Goal: Task Accomplishment & Management: Use online tool/utility

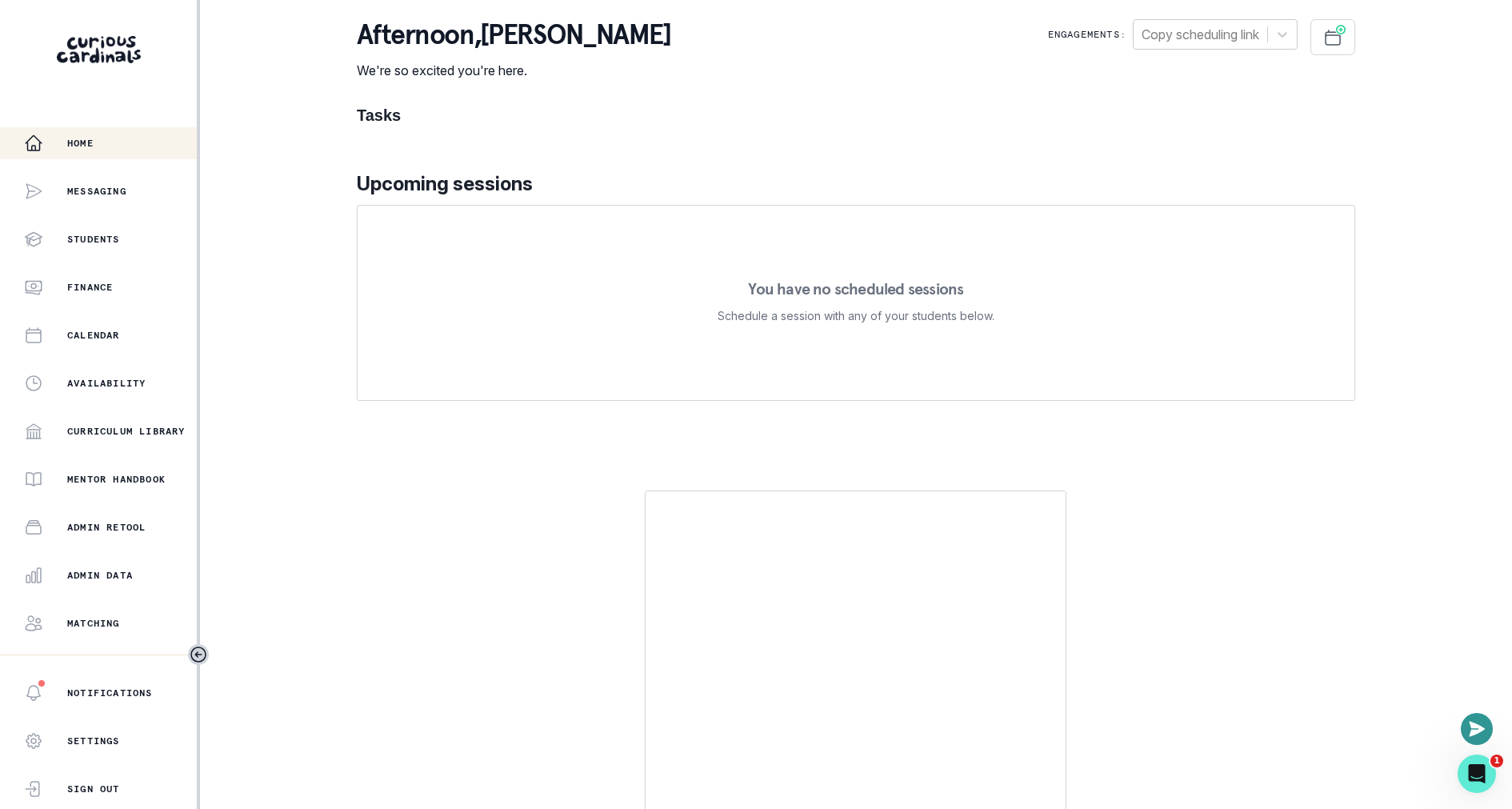
scroll to position [80, 0]
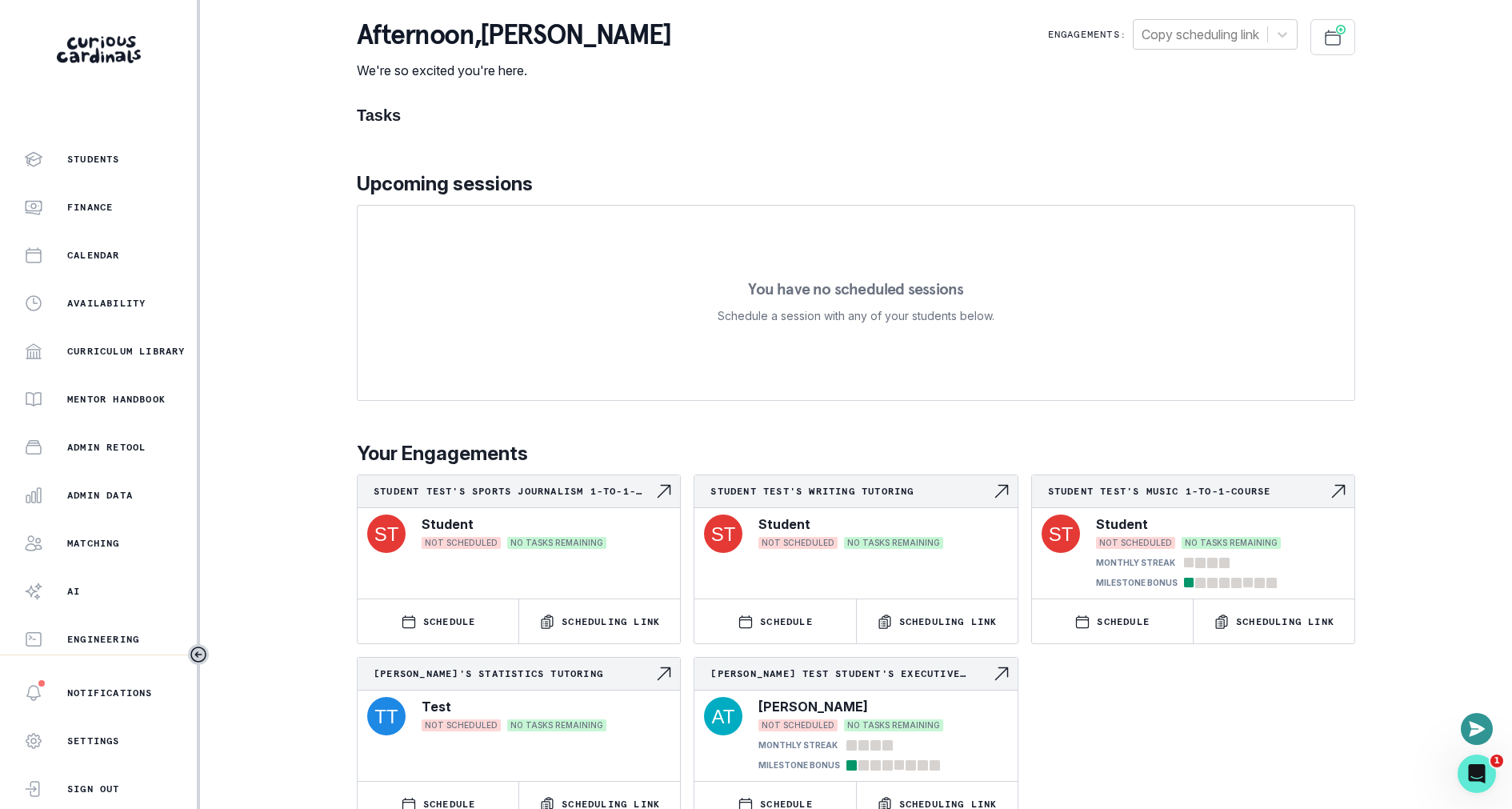
click at [125, 516] on div "Home Messaging Students Finance Calendar Availability Curriculum Library Mentor…" at bounding box center [98, 390] width 197 height 527
click at [125, 527] on button "Matching" at bounding box center [98, 543] width 197 height 32
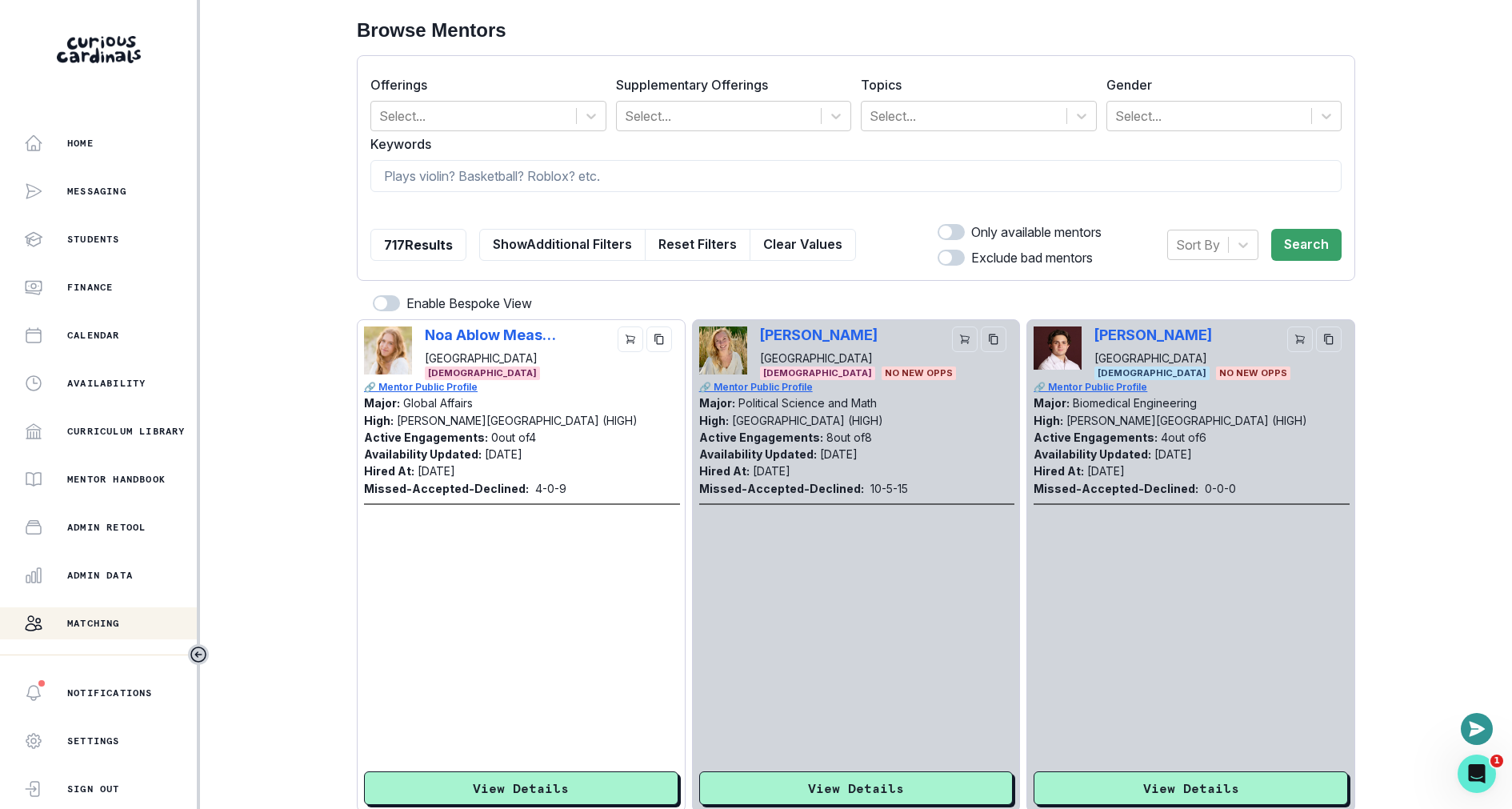
click at [592, 190] on input at bounding box center [856, 176] width 971 height 32
type input "fashion"
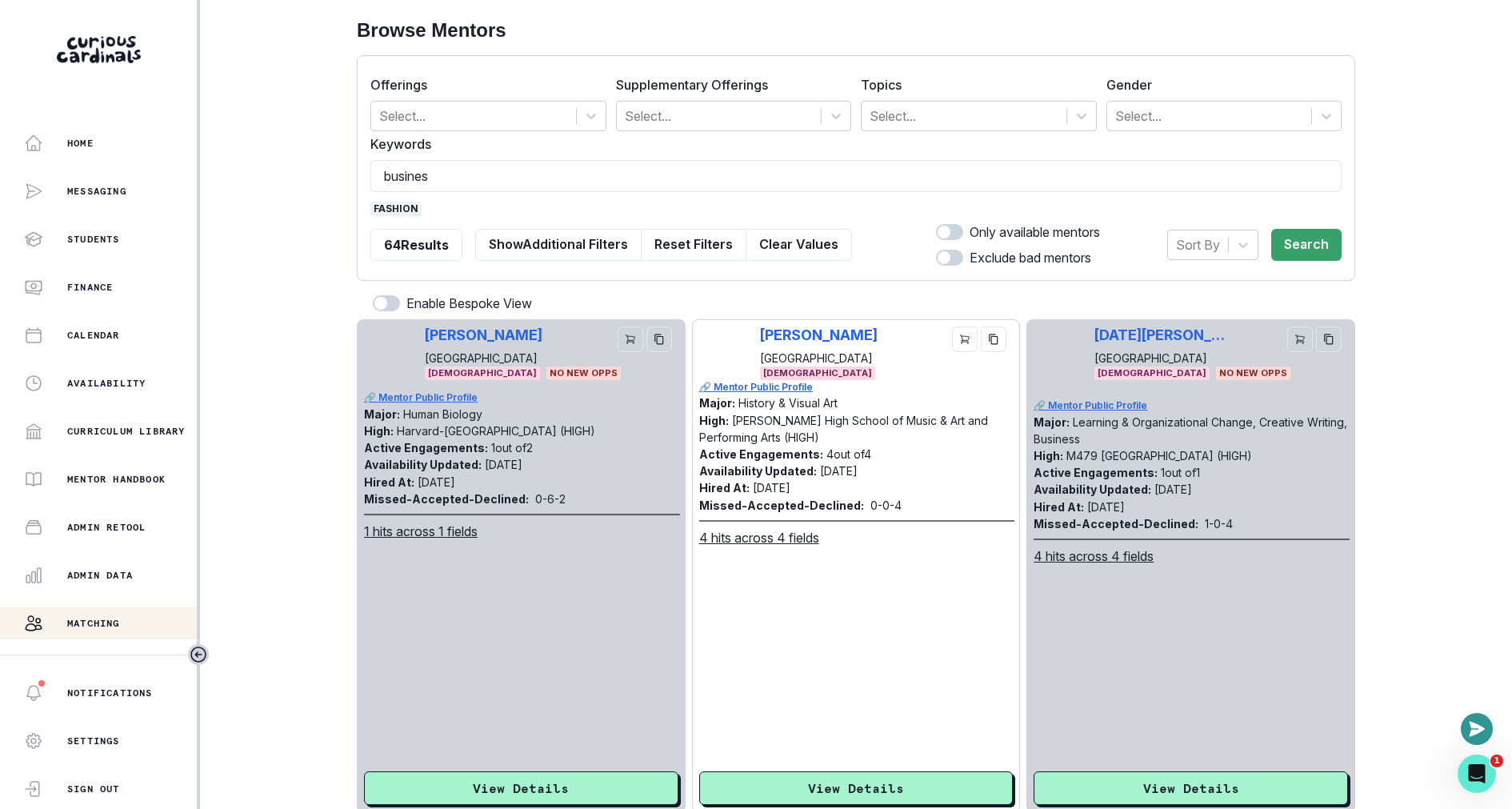
type input "business"
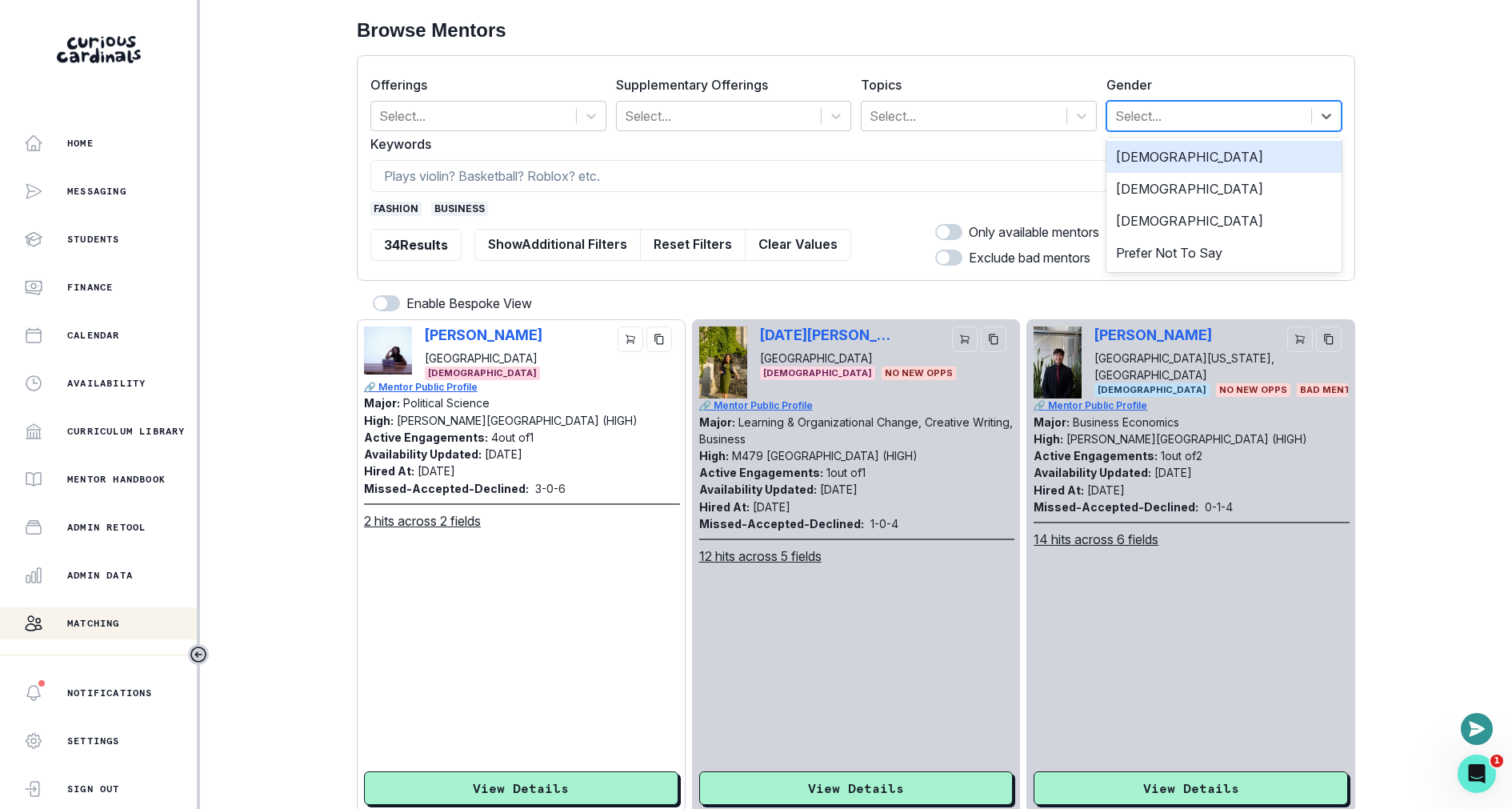
click at [1190, 117] on div at bounding box center [1209, 115] width 188 height 22
click at [1147, 164] on div "[DEMOGRAPHIC_DATA]" at bounding box center [1225, 157] width 236 height 32
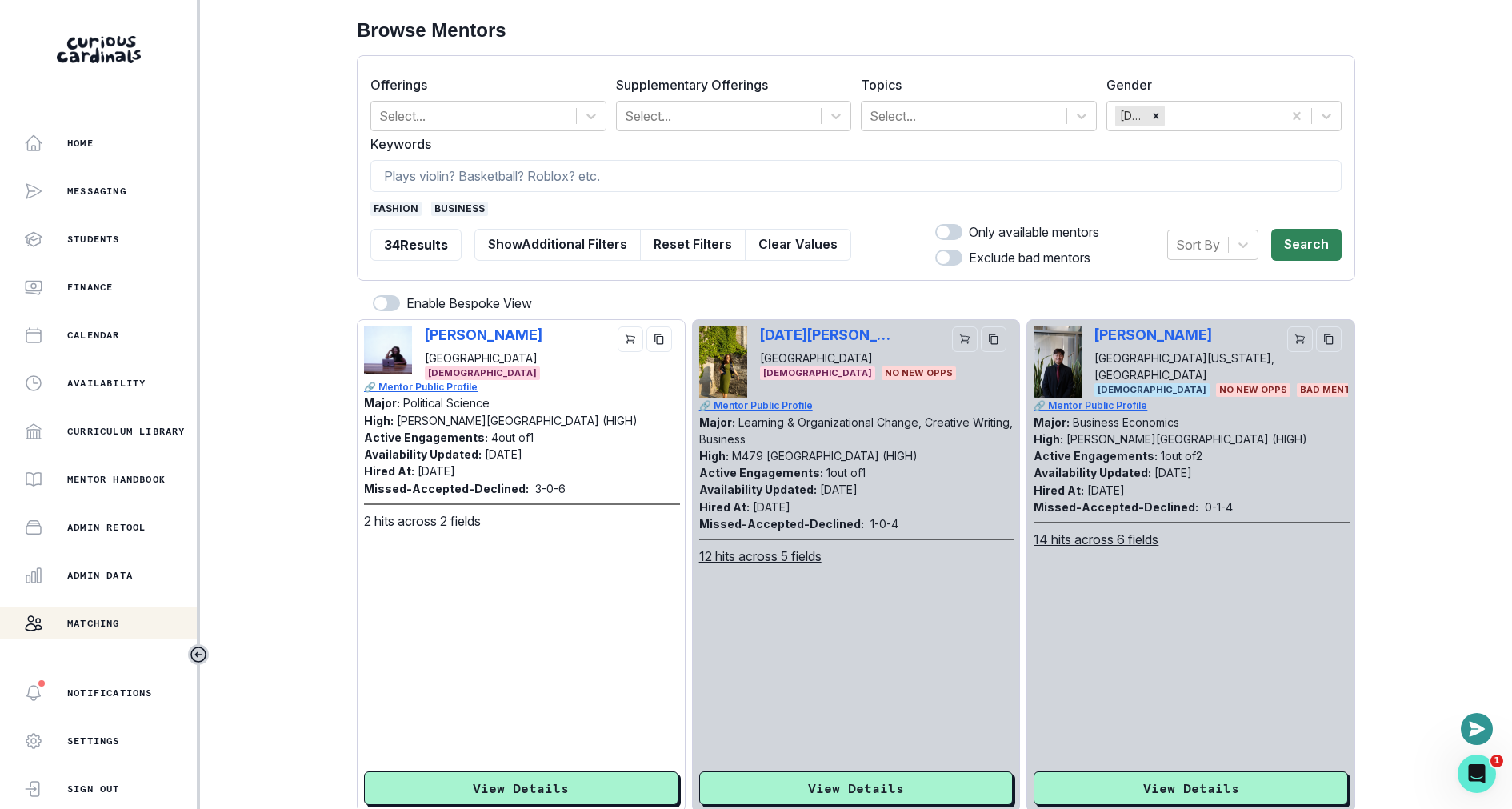
click at [1329, 234] on button "Search" at bounding box center [1306, 245] width 71 height 32
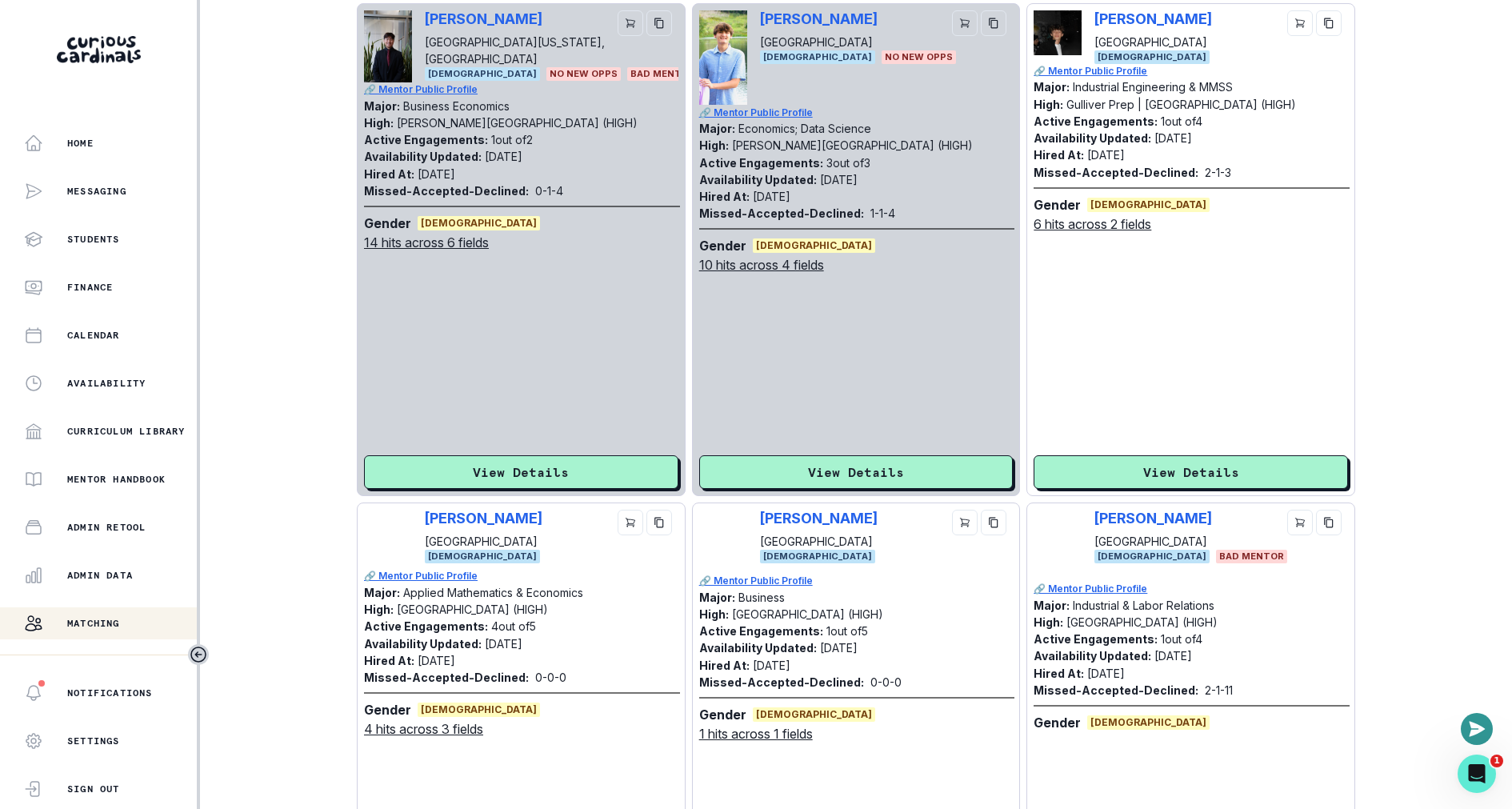
scroll to position [246, 0]
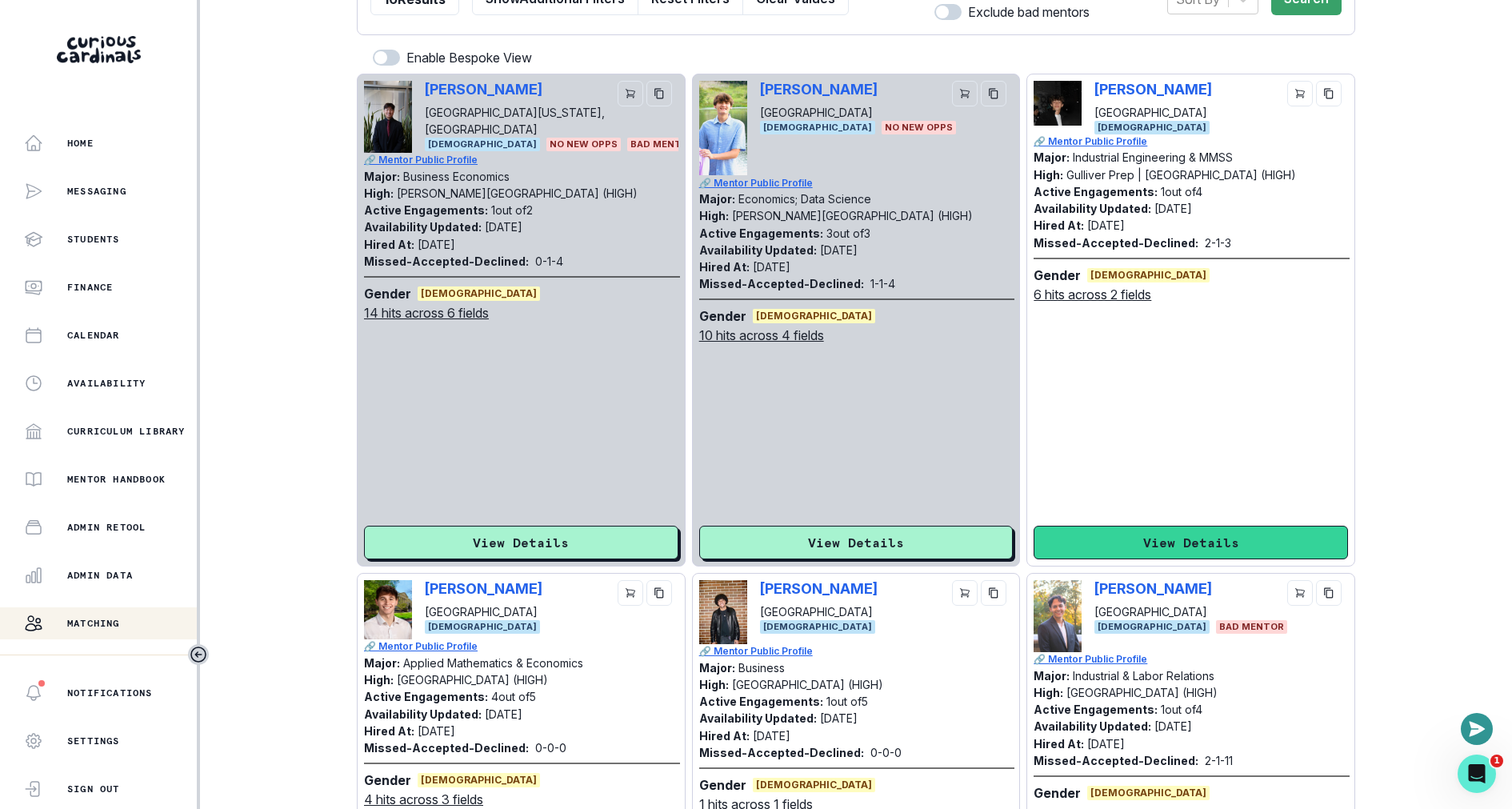
click at [1122, 535] on button "View Details" at bounding box center [1191, 542] width 315 height 33
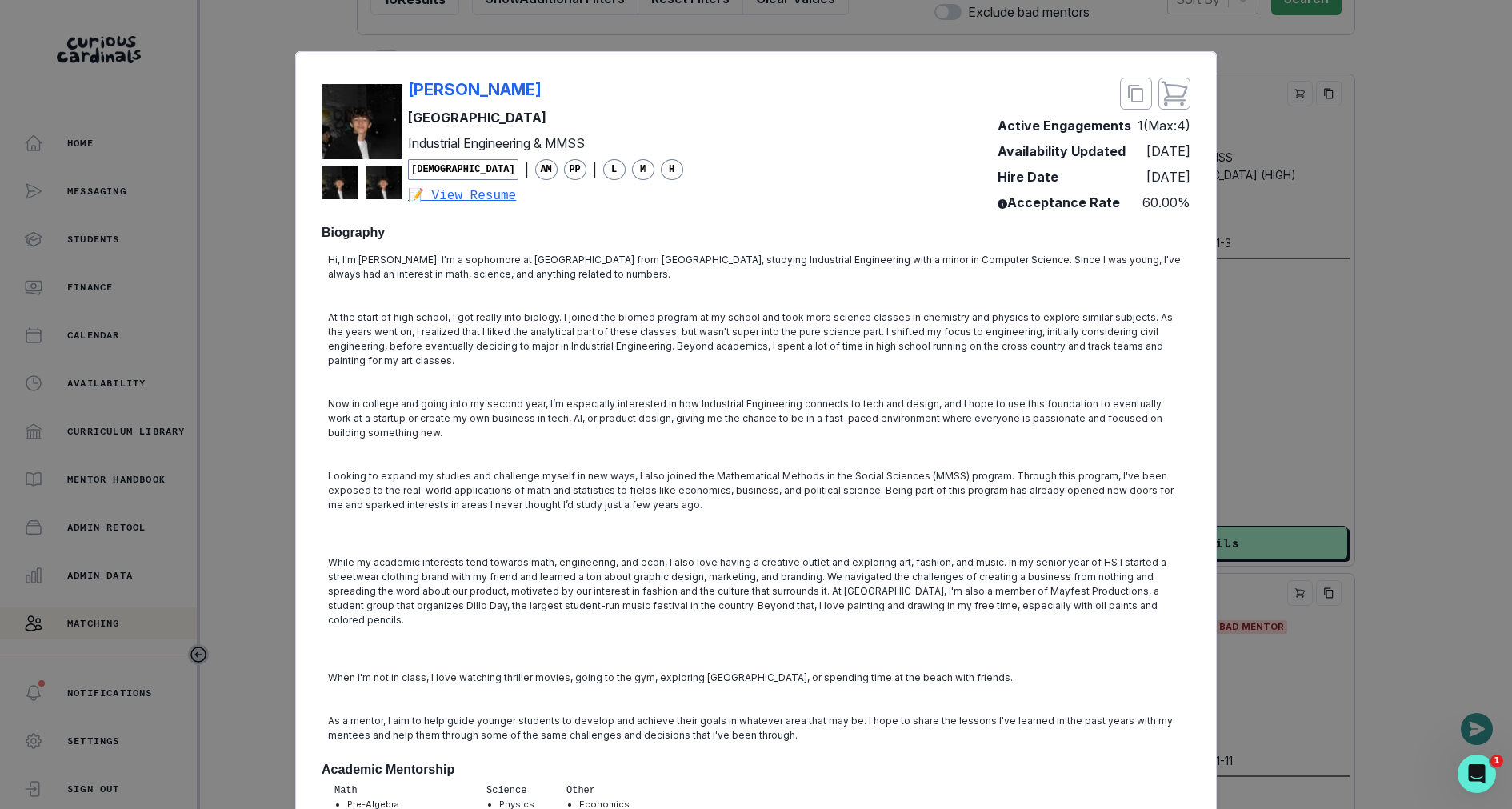
scroll to position [0, 0]
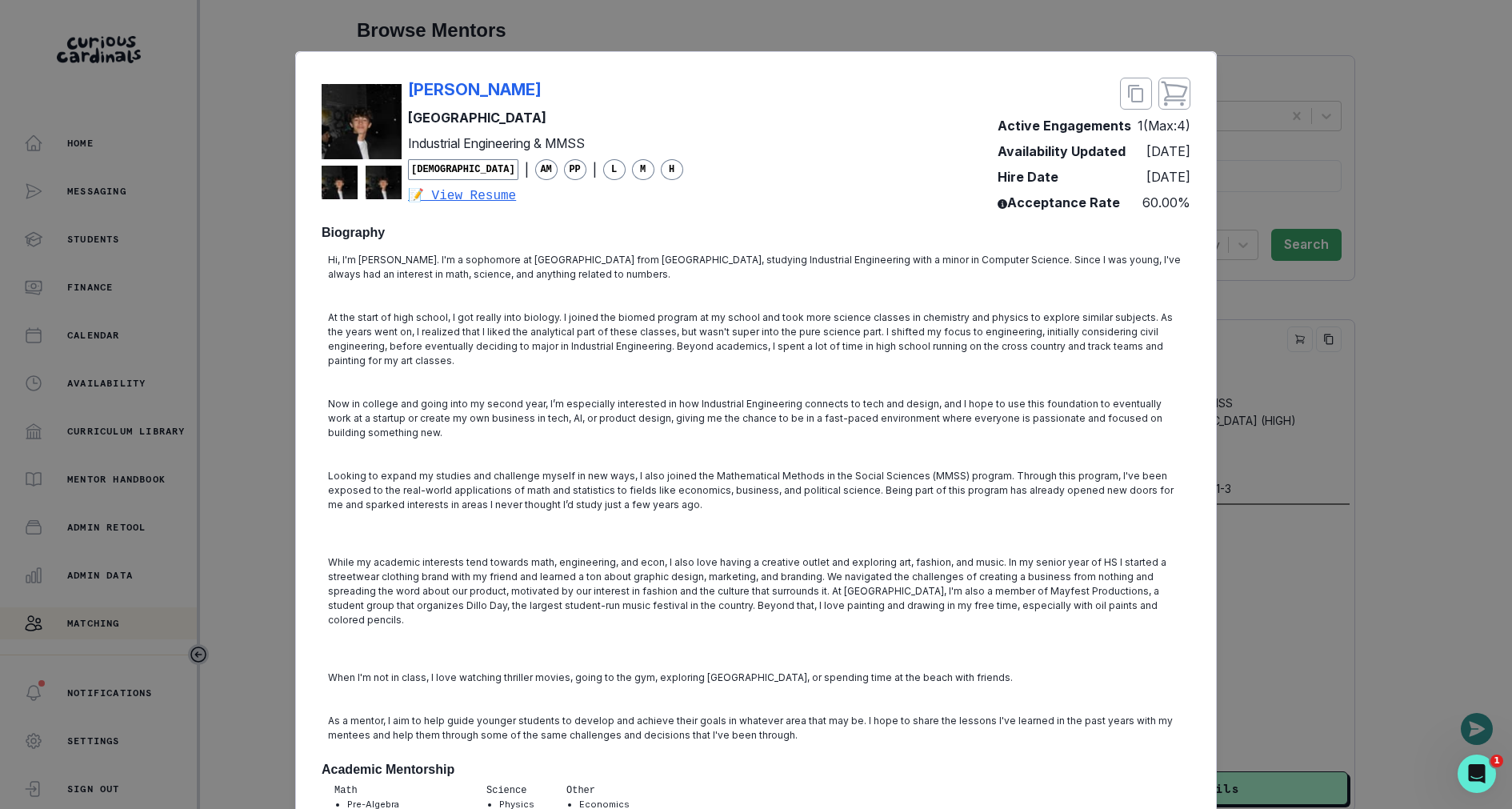
click at [1243, 476] on div "[PERSON_NAME] Northwestern University Industrial Engineering & MMSS [DEMOGRAPHI…" at bounding box center [756, 404] width 1512 height 809
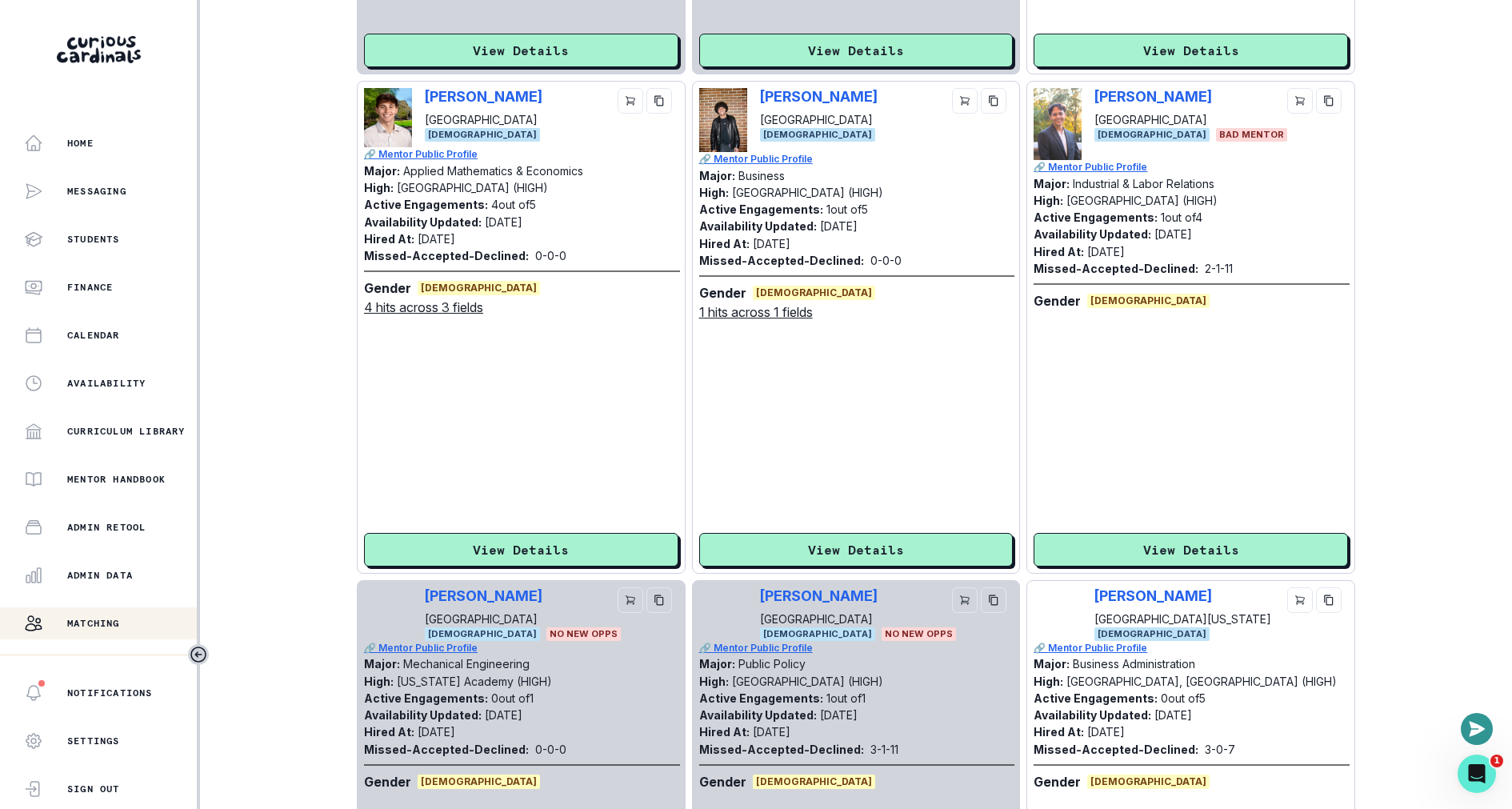
scroll to position [537, 0]
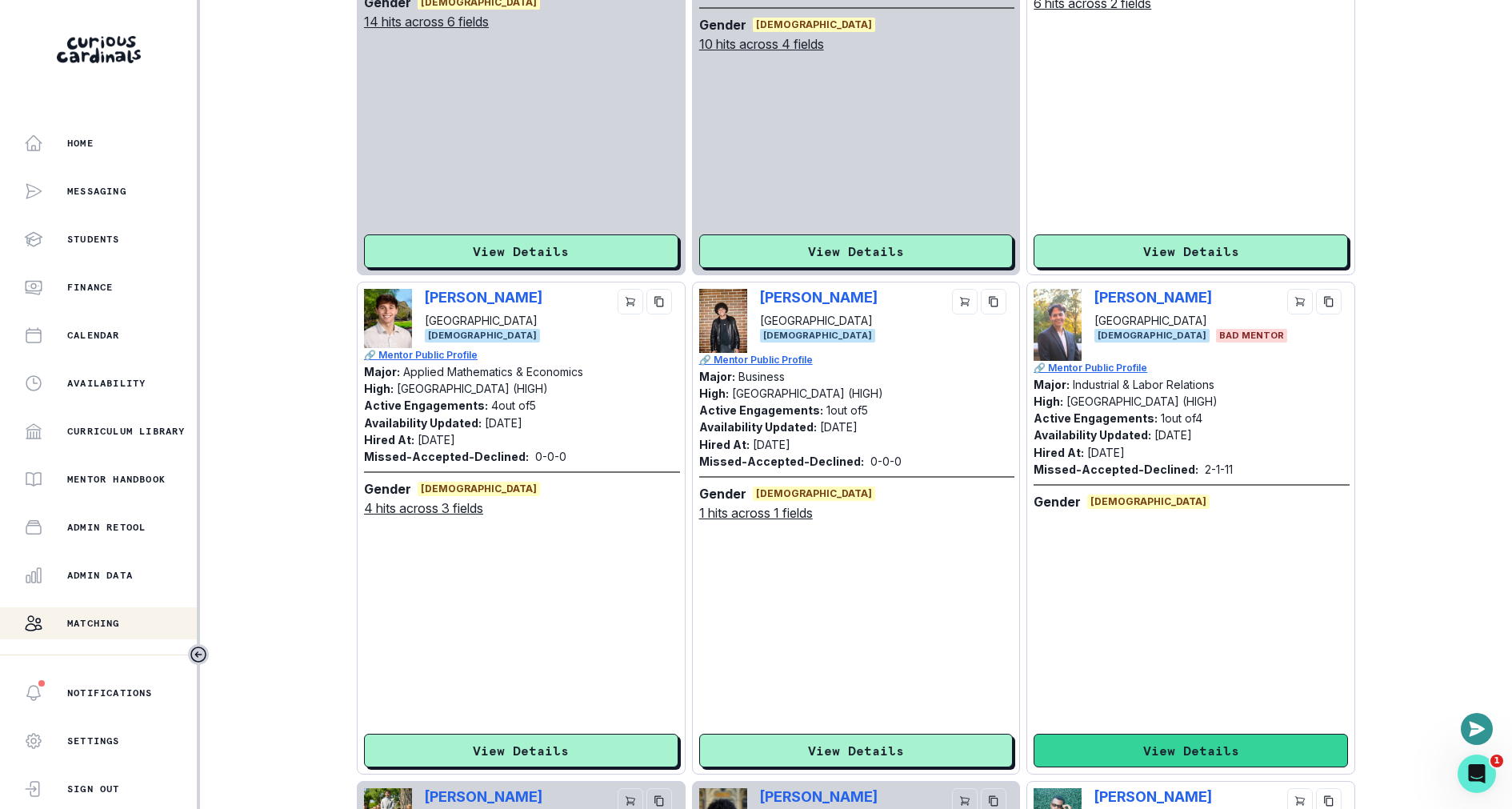
click at [1086, 744] on button "View Details" at bounding box center [1191, 751] width 315 height 33
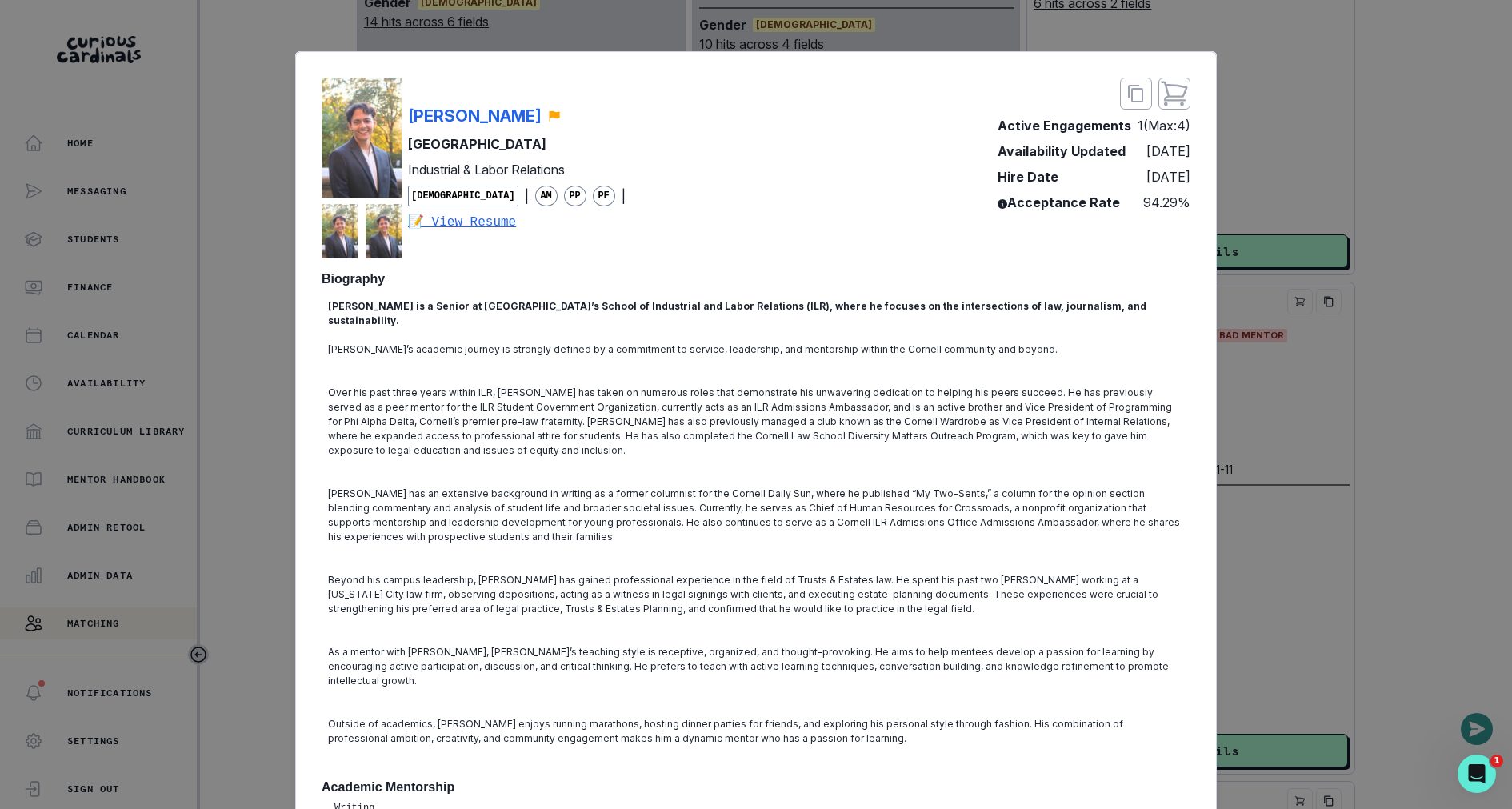
click at [551, 43] on div "[PERSON_NAME] [PERSON_NAME] University Industrial & Labor Relations [DEMOGRAPHI…" at bounding box center [756, 404] width 1512 height 809
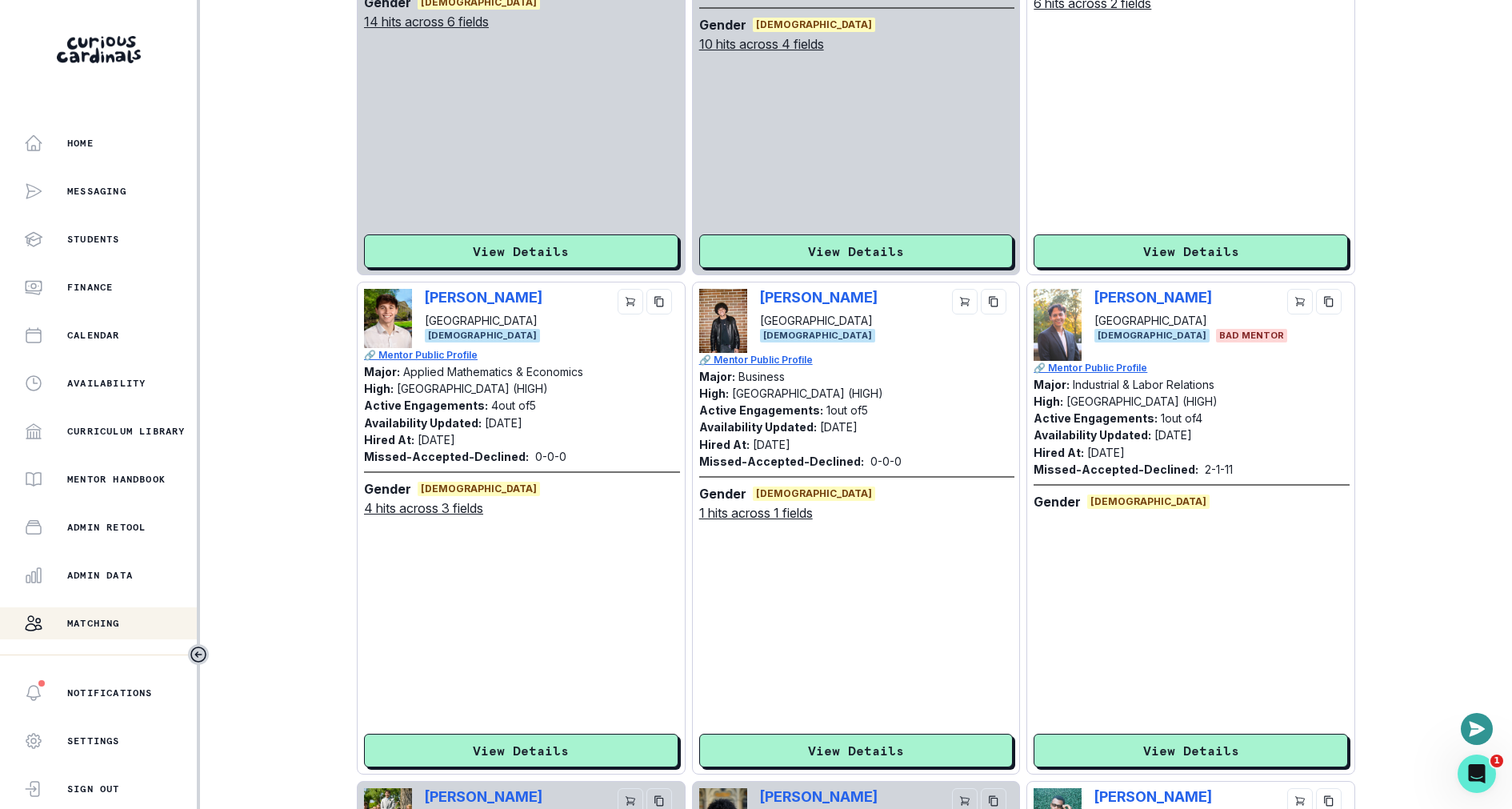
scroll to position [0, 0]
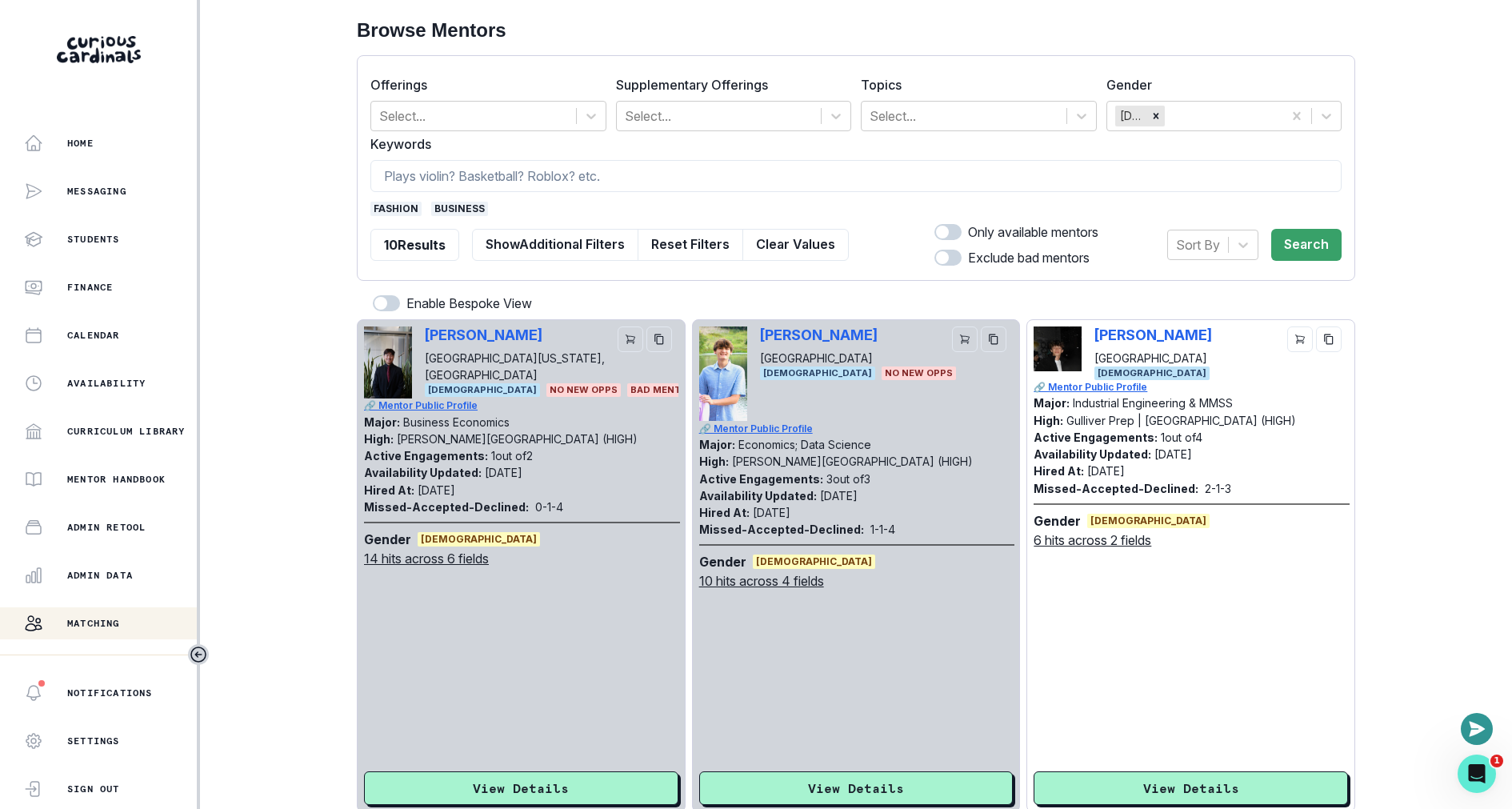
click at [1083, 382] on p "🔗 Mentor Public Profile" at bounding box center [1191, 387] width 316 height 14
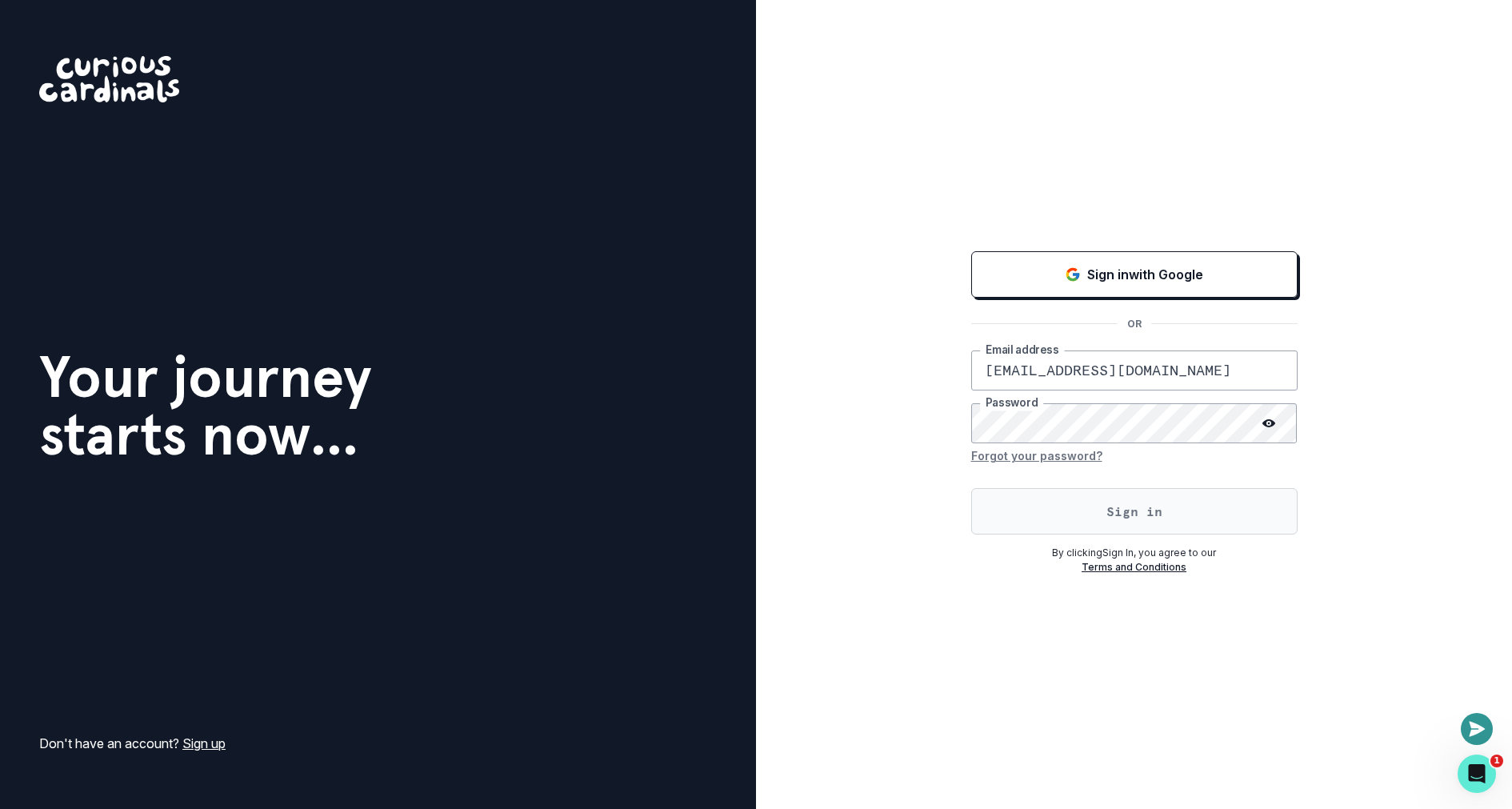
click at [1076, 499] on button "Sign in" at bounding box center [1134, 512] width 326 height 47
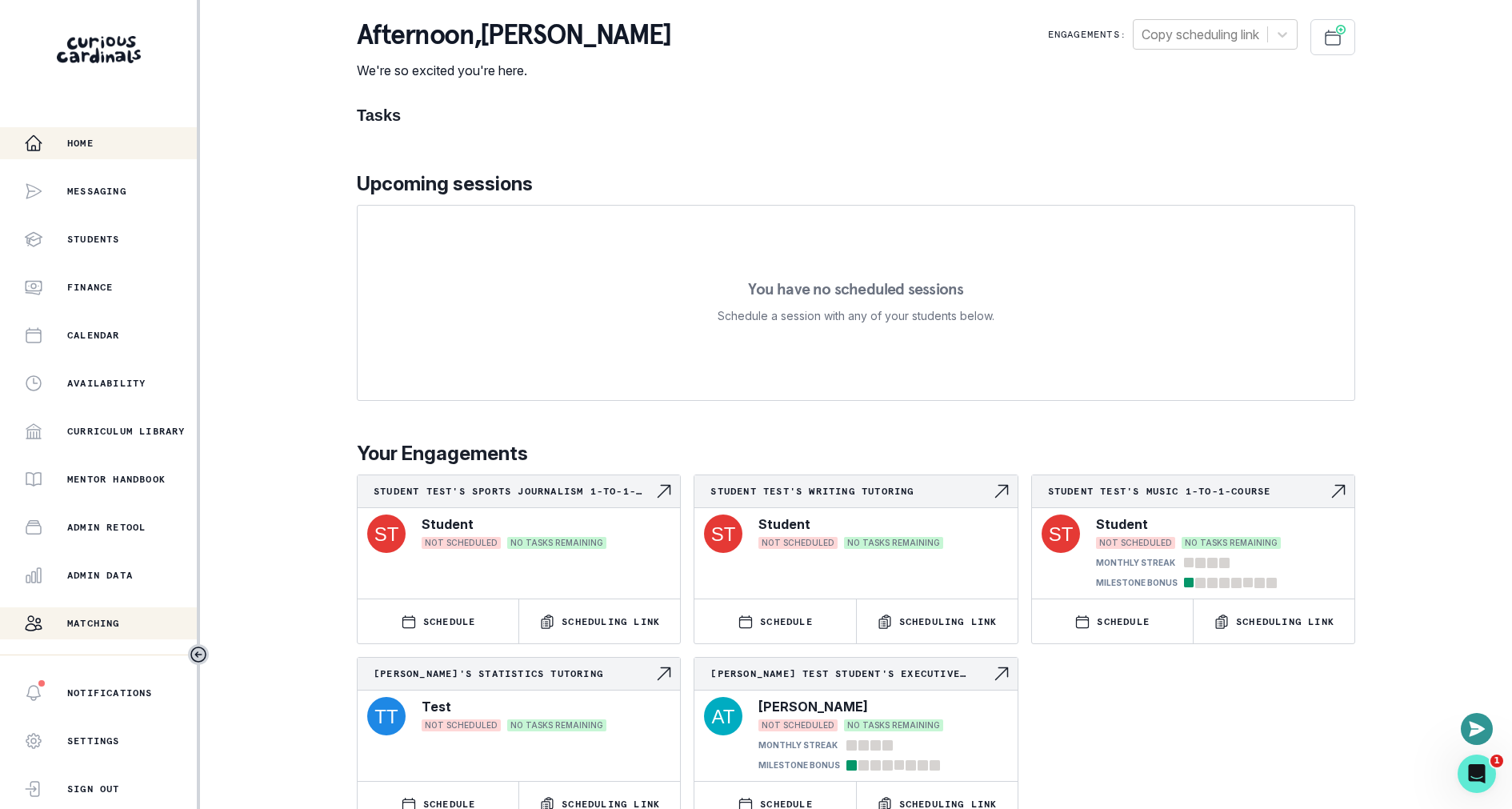
click at [125, 615] on div "Matching" at bounding box center [110, 623] width 173 height 19
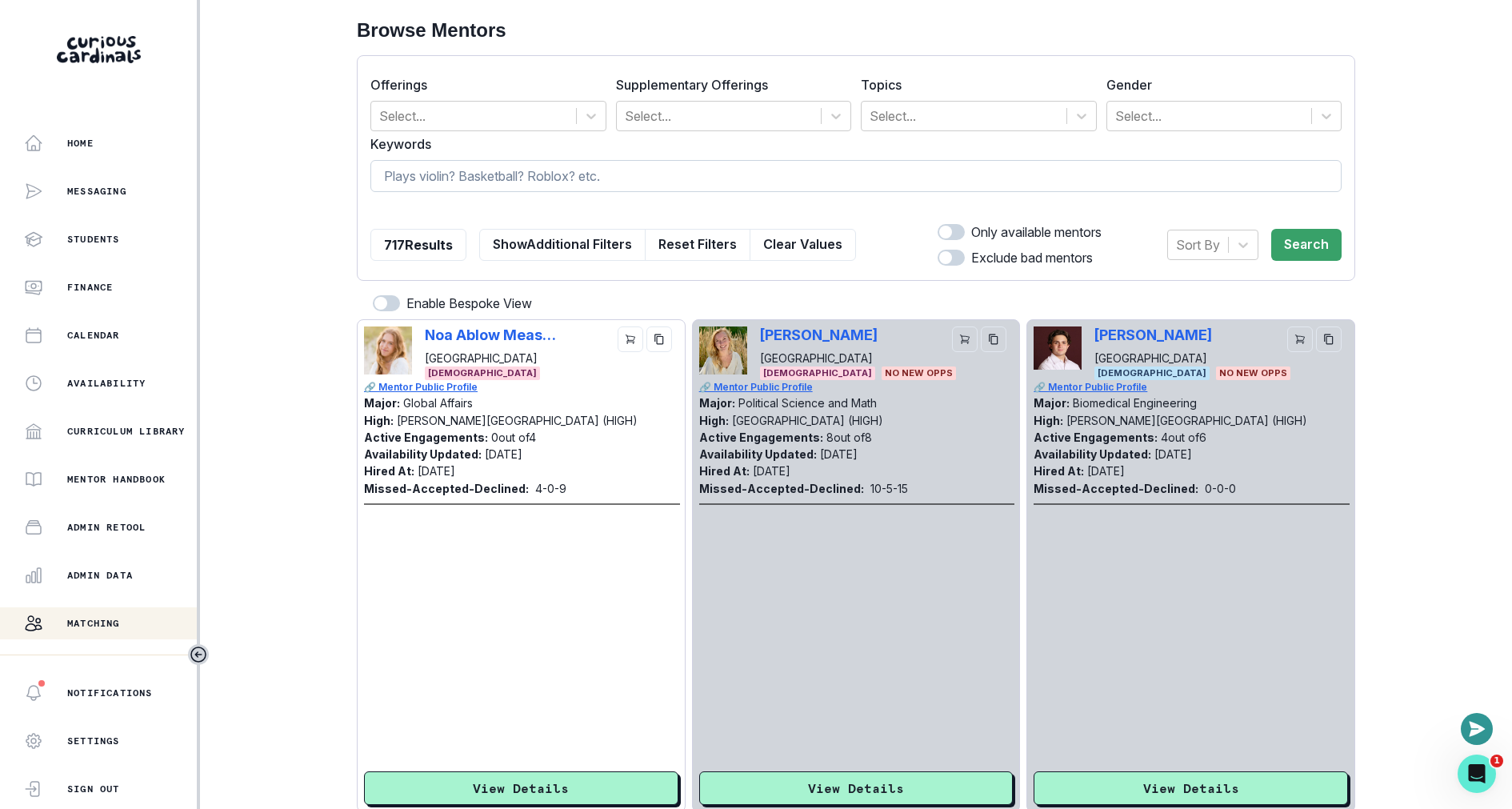
click at [663, 169] on input at bounding box center [856, 176] width 971 height 32
type input "[PERSON_NAME]"
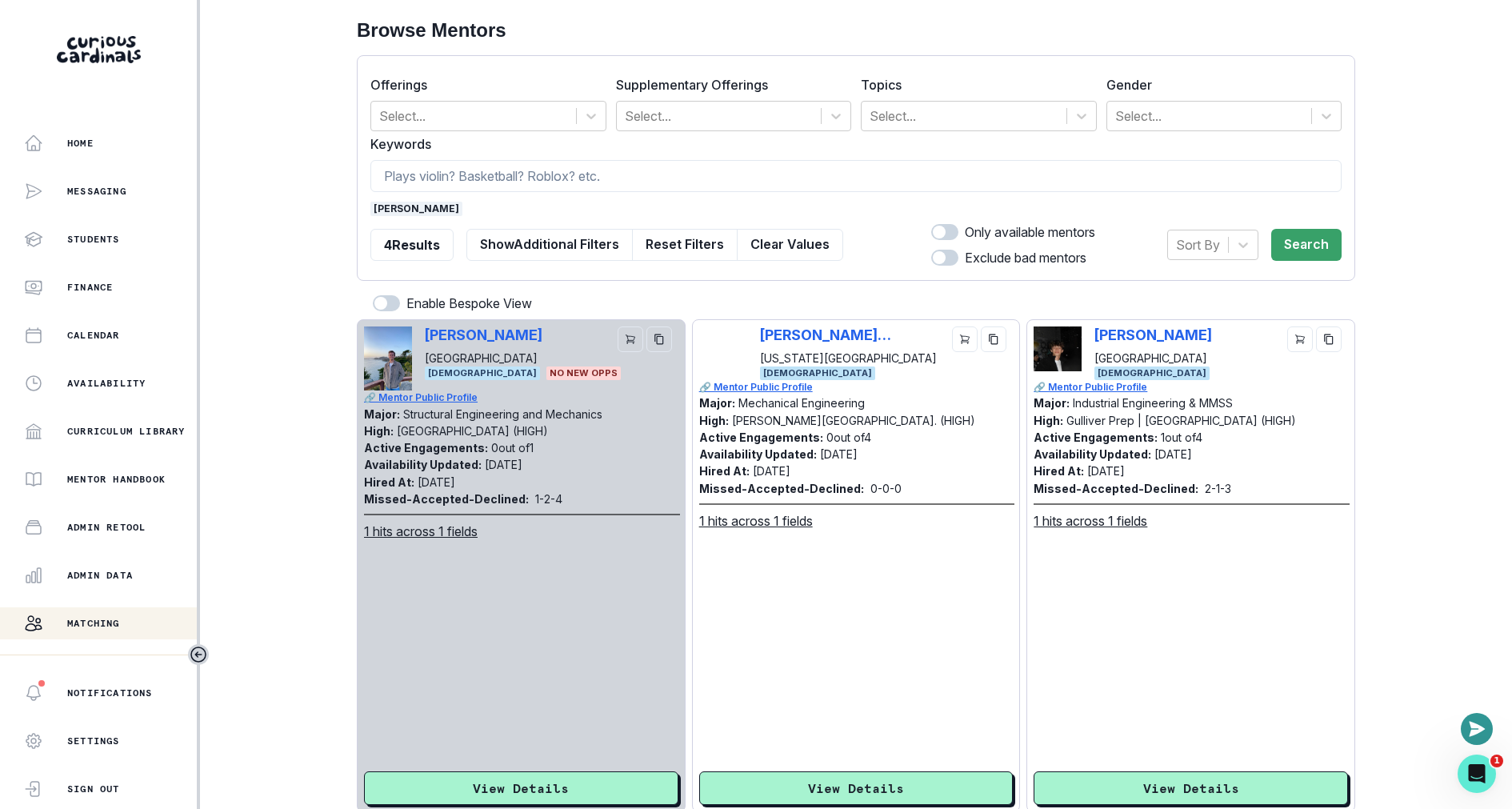
scroll to position [56, 0]
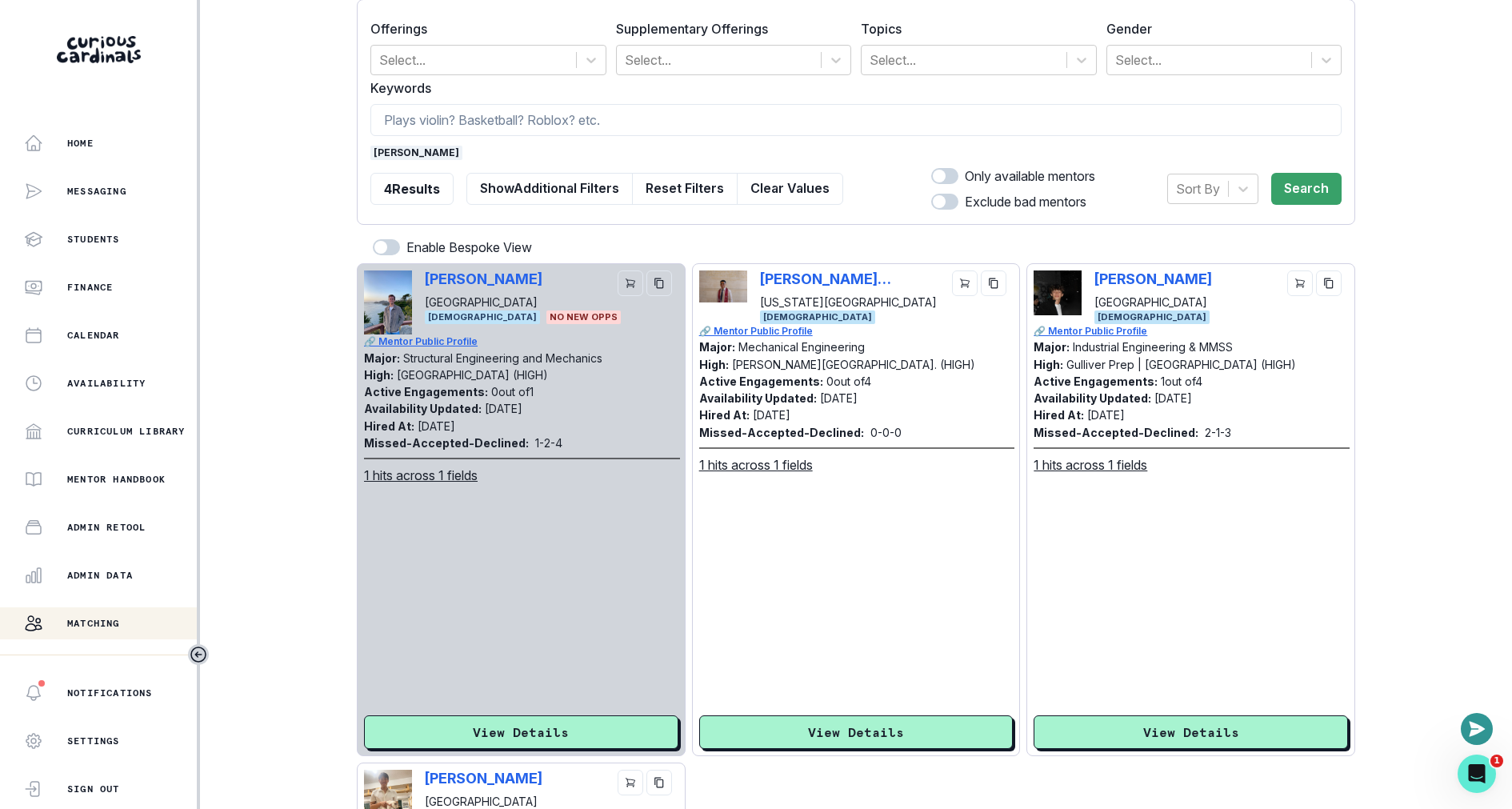
click at [1131, 710] on div "[PERSON_NAME] [GEOGRAPHIC_DATA] [DEMOGRAPHIC_DATA] 🔗 Mentor Public Profile Majo…" at bounding box center [1191, 510] width 315 height 478
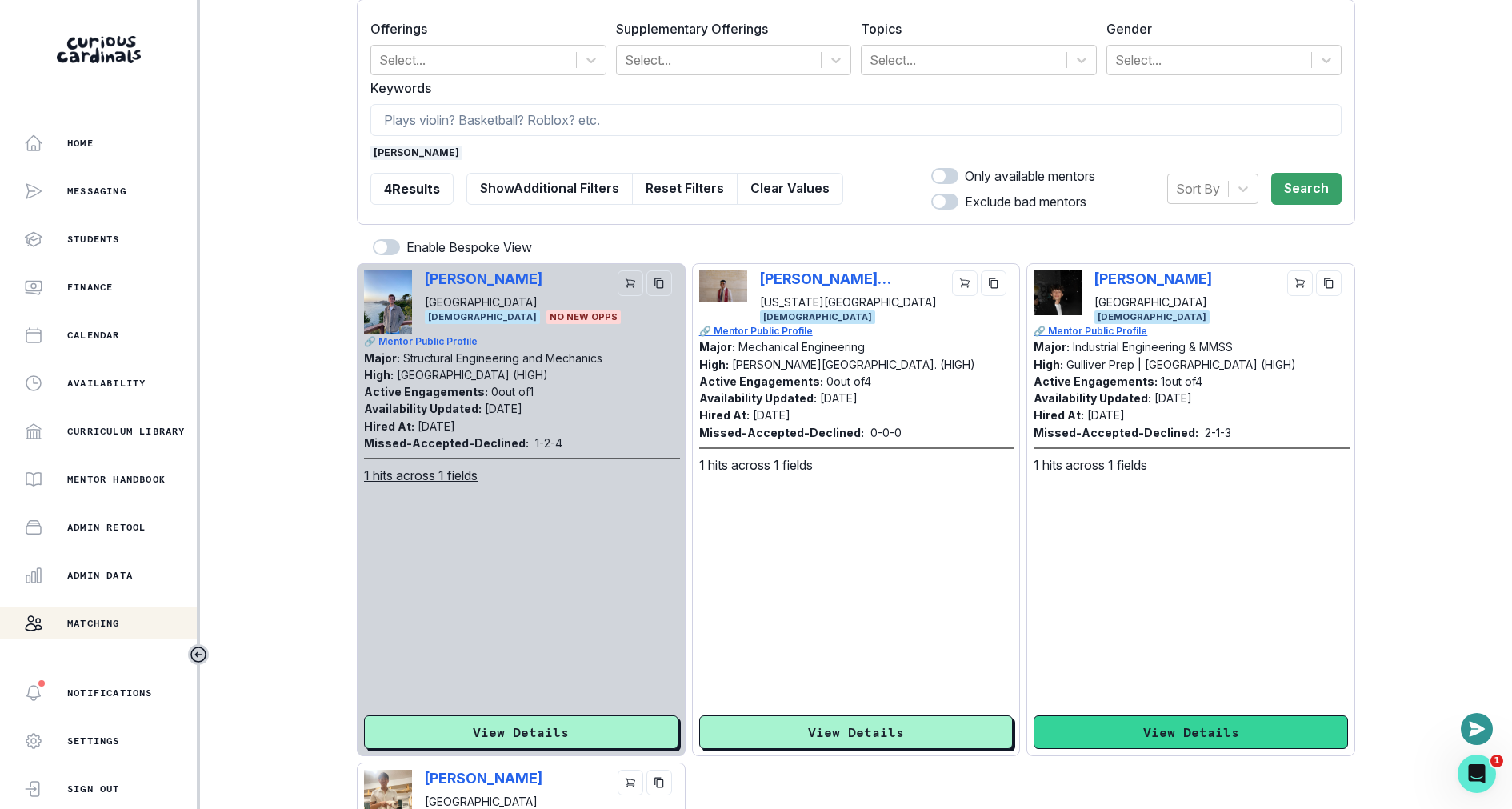
click at [1123, 733] on button "View Details" at bounding box center [1191, 732] width 315 height 33
